Goal: Check status

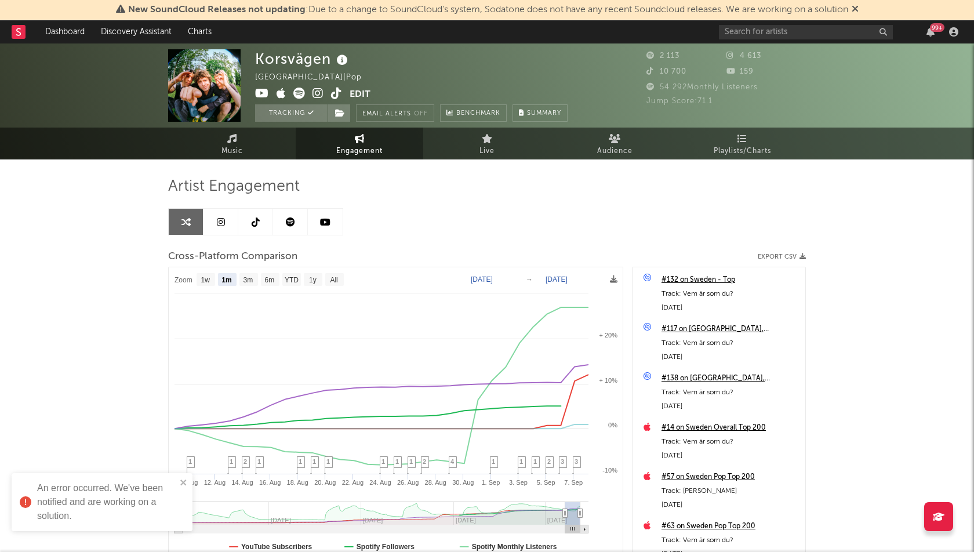
select select "1m"
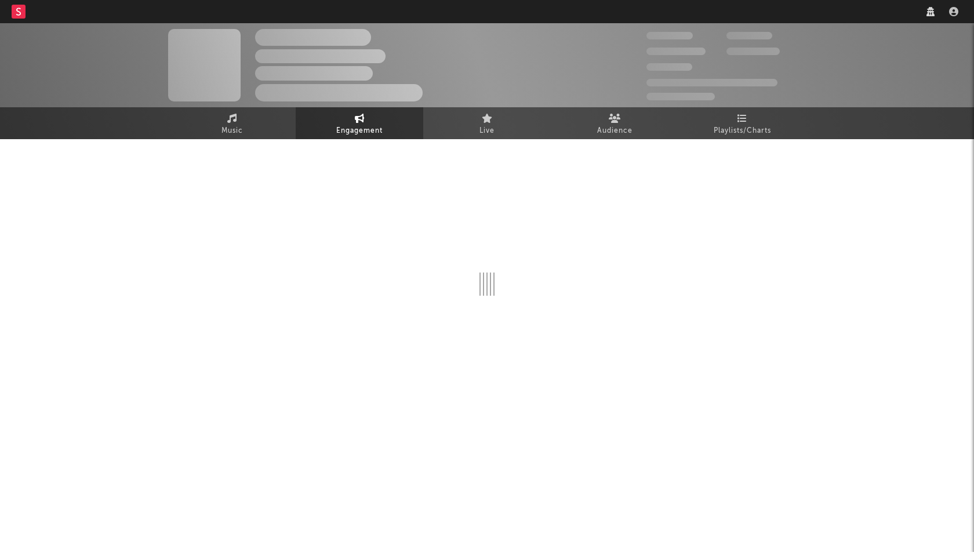
select select "1w"
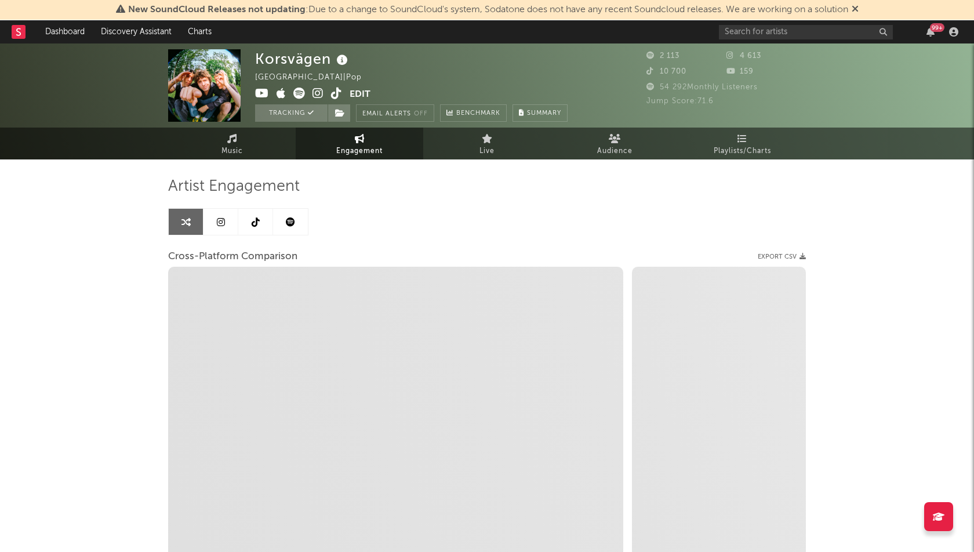
select select "1m"
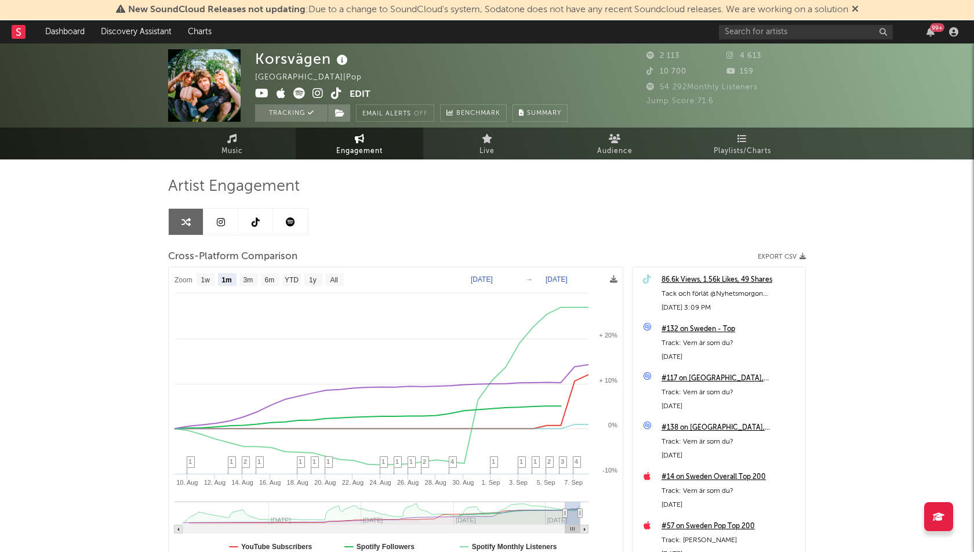
select select "1m"
